Goal: Entertainment & Leisure: Consume media (video, audio)

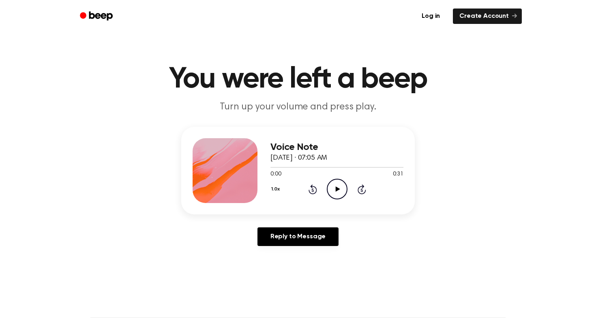
click at [336, 188] on icon at bounding box center [337, 188] width 4 height 5
click at [339, 187] on icon "Play Audio" at bounding box center [337, 189] width 21 height 21
click at [344, 184] on icon "Pause Audio" at bounding box center [337, 189] width 21 height 21
click at [332, 194] on icon "Play Audio" at bounding box center [337, 189] width 21 height 21
click at [332, 197] on icon "Play Audio" at bounding box center [337, 189] width 21 height 21
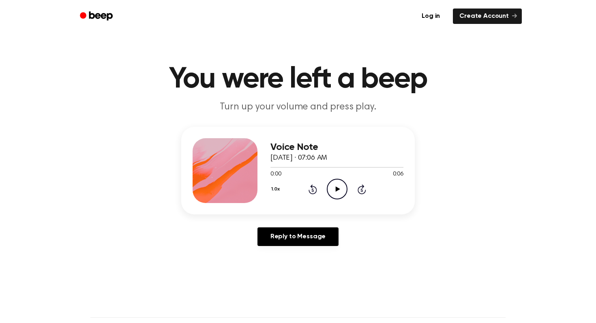
click at [333, 194] on icon "Play Audio" at bounding box center [337, 189] width 21 height 21
click at [334, 185] on icon "Play Audio" at bounding box center [337, 189] width 21 height 21
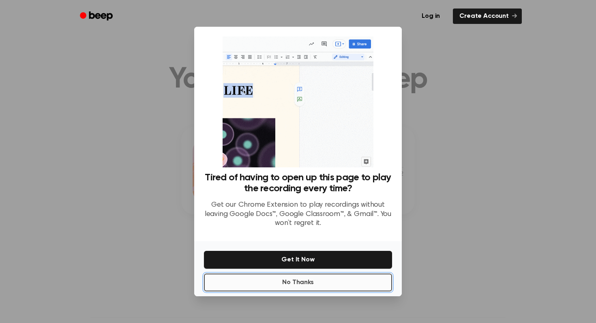
click at [311, 281] on button "No Thanks" at bounding box center [298, 283] width 188 height 18
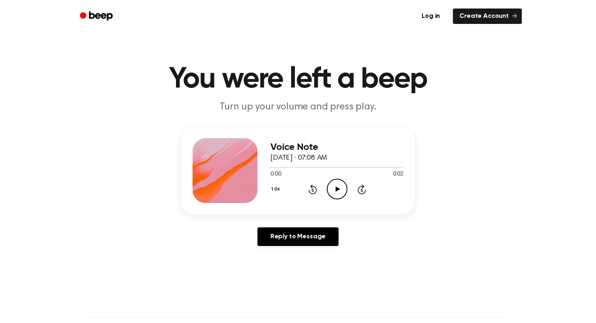
click at [340, 190] on icon "Play Audio" at bounding box center [337, 189] width 21 height 21
click at [335, 195] on icon "Play Audio" at bounding box center [337, 189] width 21 height 21
click at [331, 184] on icon "Play Audio" at bounding box center [337, 189] width 21 height 21
click at [342, 187] on icon "Play Audio" at bounding box center [337, 189] width 21 height 21
click at [339, 183] on icon "Play Audio" at bounding box center [337, 189] width 21 height 21
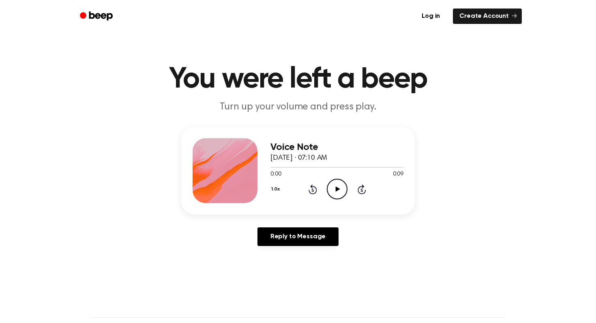
click at [340, 194] on icon "Play Audio" at bounding box center [337, 189] width 21 height 21
click at [352, 187] on div "1.0x Rewind 5 seconds Play Audio Skip 5 seconds" at bounding box center [336, 189] width 133 height 21
click at [340, 187] on icon "Play Audio" at bounding box center [337, 189] width 21 height 21
click at [333, 188] on icon "Pause Audio" at bounding box center [337, 189] width 21 height 21
click at [342, 192] on icon "Play Audio" at bounding box center [337, 189] width 21 height 21
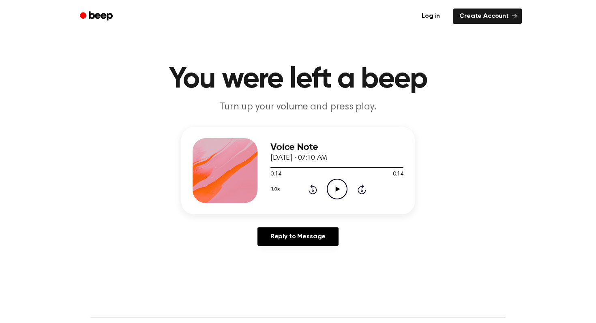
click at [331, 192] on icon "Play Audio" at bounding box center [337, 189] width 21 height 21
click at [333, 192] on icon "Pause Audio" at bounding box center [337, 189] width 21 height 21
click at [337, 193] on icon "Play Audio" at bounding box center [337, 189] width 21 height 21
click at [330, 186] on icon "Play Audio" at bounding box center [337, 189] width 21 height 21
click at [331, 190] on icon "Play Audio" at bounding box center [337, 189] width 21 height 21
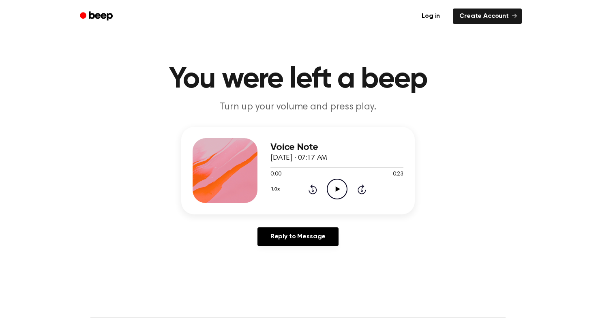
click at [338, 186] on icon "Play Audio" at bounding box center [337, 189] width 21 height 21
click at [338, 189] on icon at bounding box center [337, 188] width 4 height 5
click at [345, 193] on icon "Play Audio" at bounding box center [337, 189] width 21 height 21
click at [329, 195] on circle at bounding box center [337, 189] width 20 height 20
click at [334, 196] on icon "Play Audio" at bounding box center [337, 189] width 21 height 21
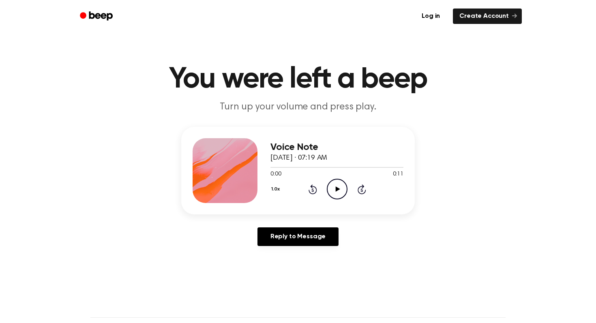
click at [329, 185] on icon "Play Audio" at bounding box center [337, 189] width 21 height 21
click at [330, 184] on icon "Play Audio" at bounding box center [337, 189] width 21 height 21
click at [332, 187] on icon "Play Audio" at bounding box center [337, 189] width 21 height 21
click at [334, 188] on icon "Play Audio" at bounding box center [337, 189] width 21 height 21
click at [338, 191] on icon "Play Audio" at bounding box center [337, 189] width 21 height 21
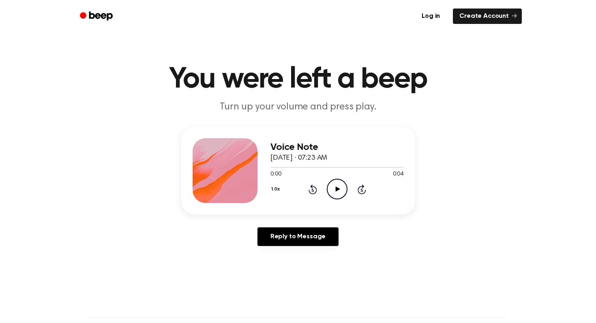
click at [336, 192] on icon "Play Audio" at bounding box center [337, 189] width 21 height 21
click at [336, 184] on icon "Play Audio" at bounding box center [337, 189] width 21 height 21
click at [338, 188] on icon "Play Audio" at bounding box center [337, 189] width 21 height 21
click at [342, 195] on icon "Play Audio" at bounding box center [337, 189] width 21 height 21
